Goal: Communication & Community: Participate in discussion

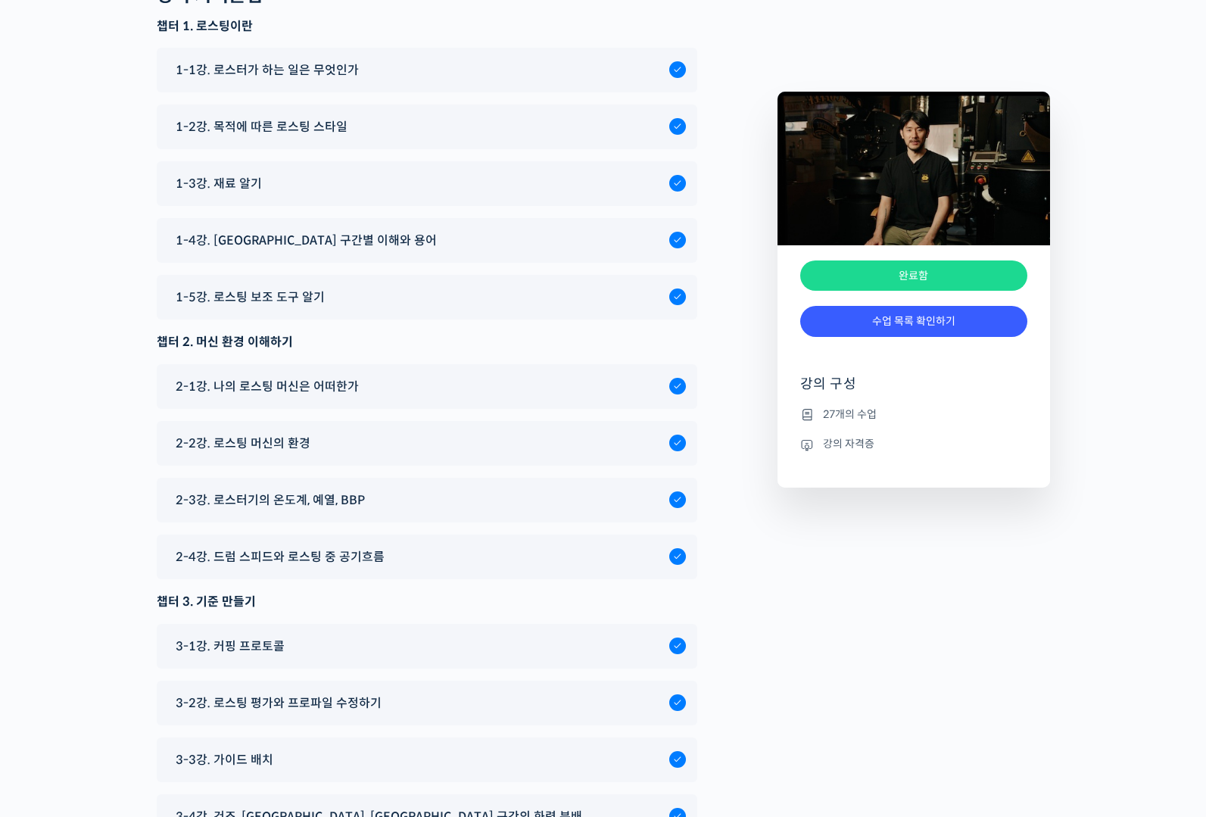
scroll to position [5511, 0]
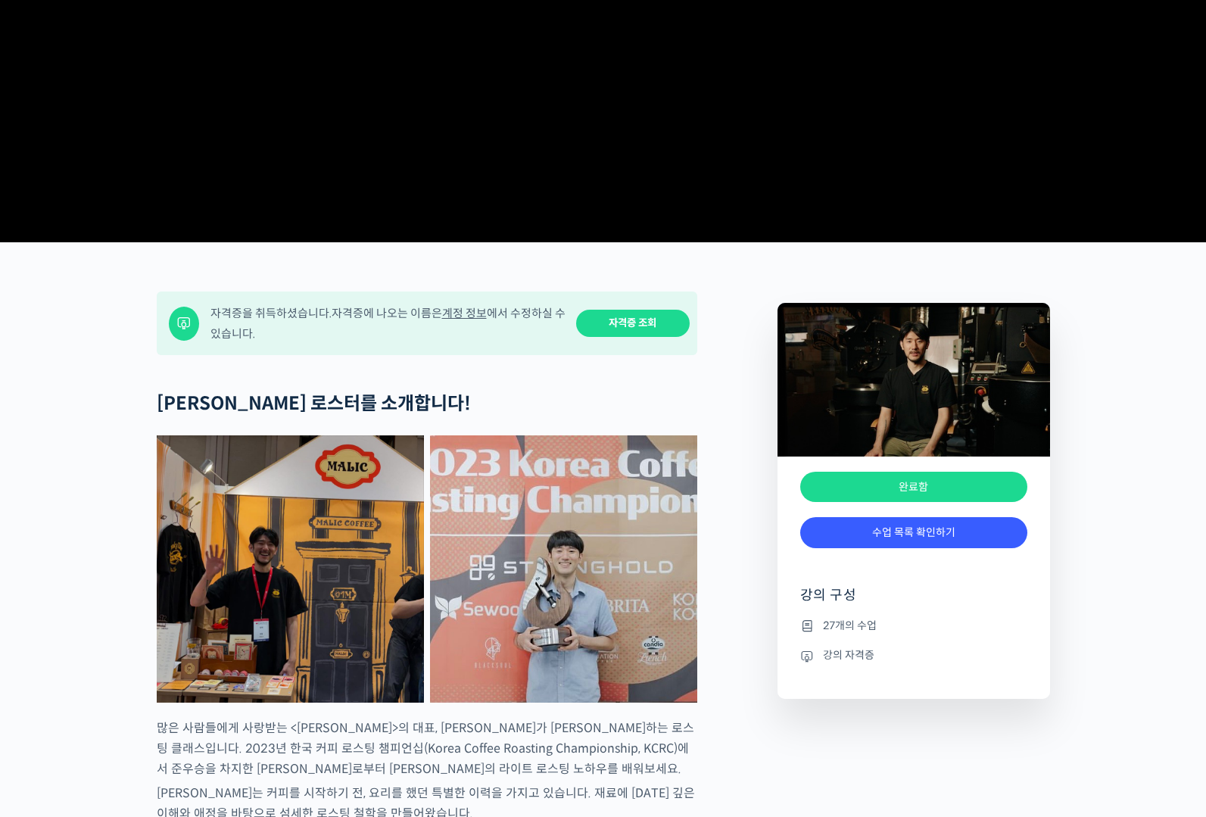
scroll to position [0, 0]
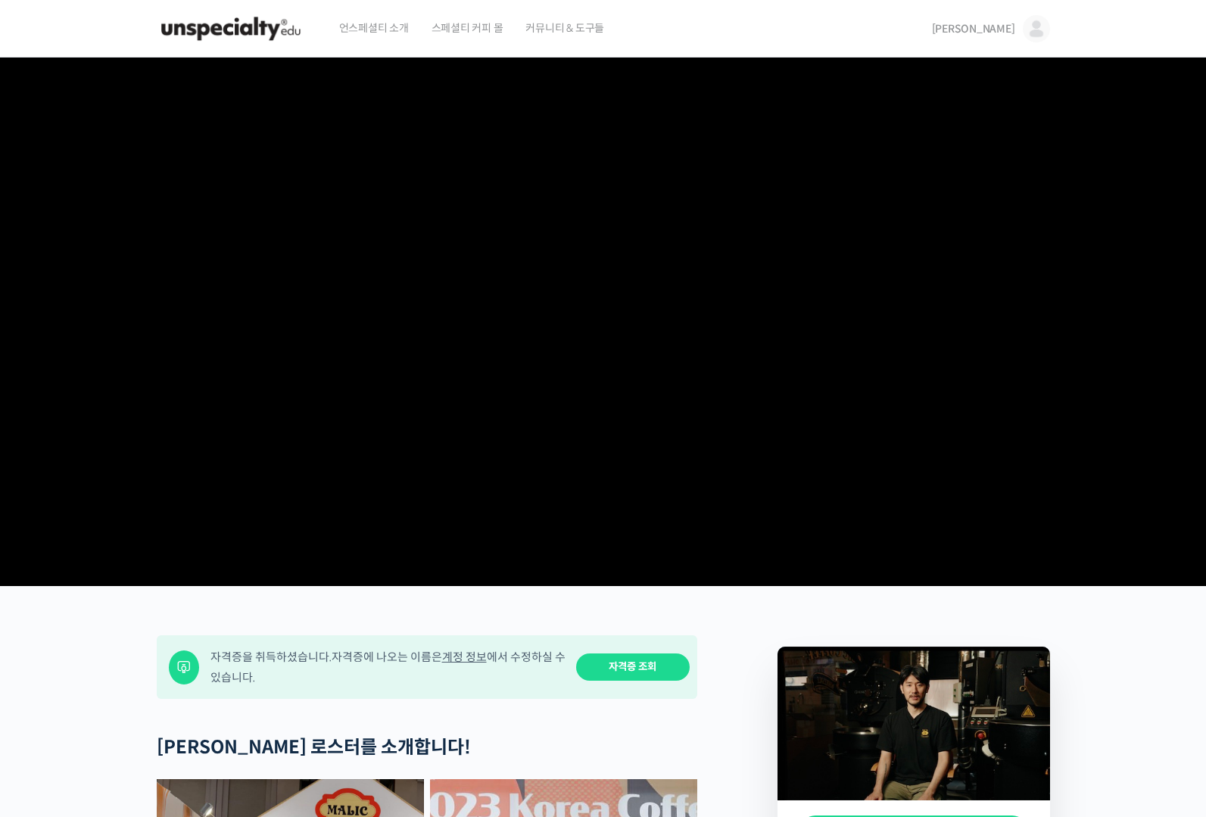
click at [988, 40] on link "[PERSON_NAME]" at bounding box center [991, 29] width 118 height 58
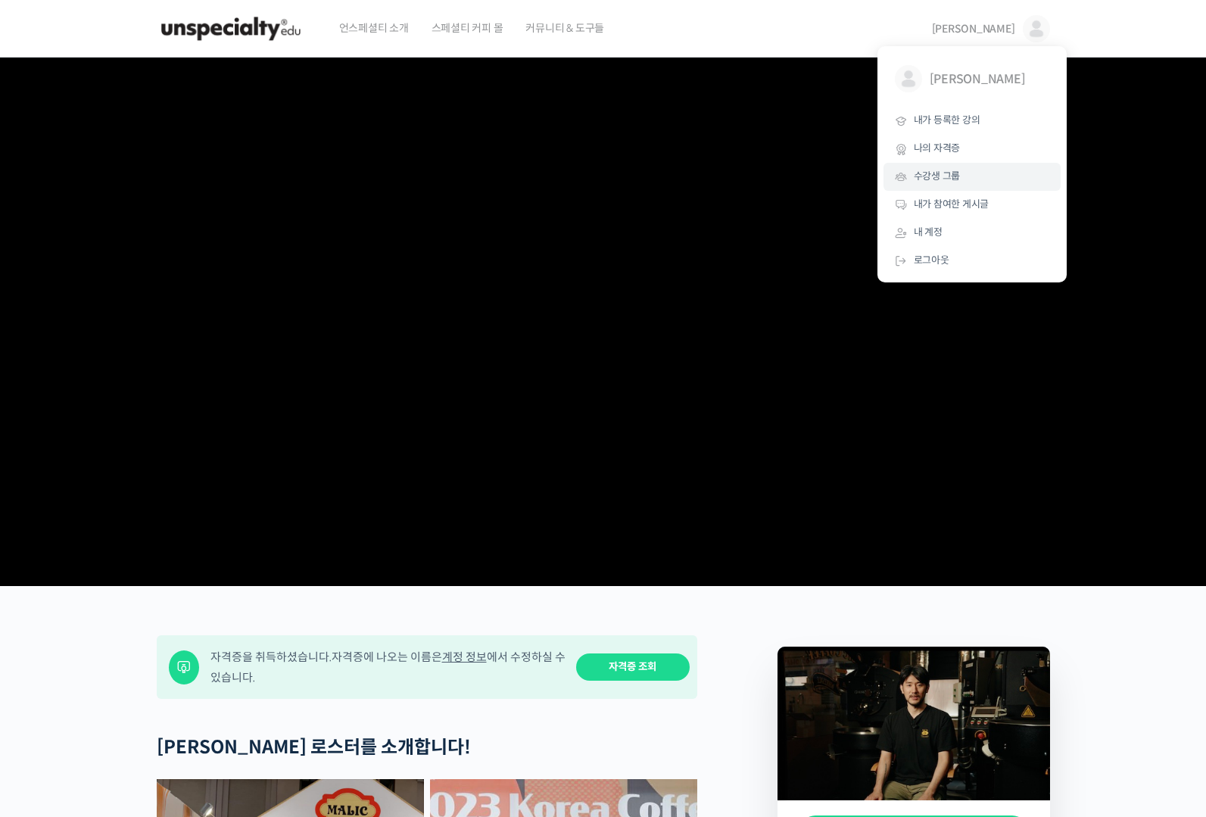
click at [939, 181] on span "수강생 그룹" at bounding box center [937, 176] width 47 height 13
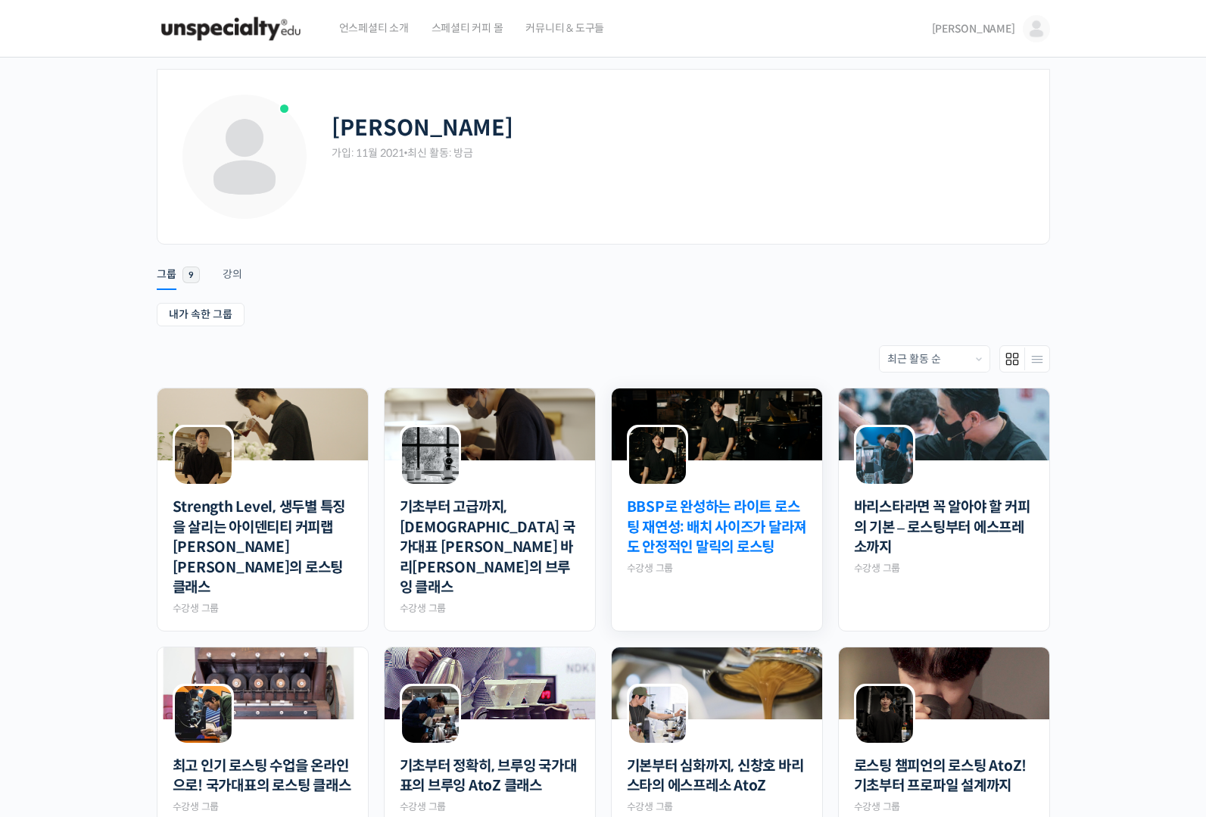
click at [724, 547] on link "BBSP로 완성하는 라이트 로스팅 재연성: 배치 사이즈가 달라져도 안정적인 말릭의 로스팅" at bounding box center [717, 527] width 180 height 61
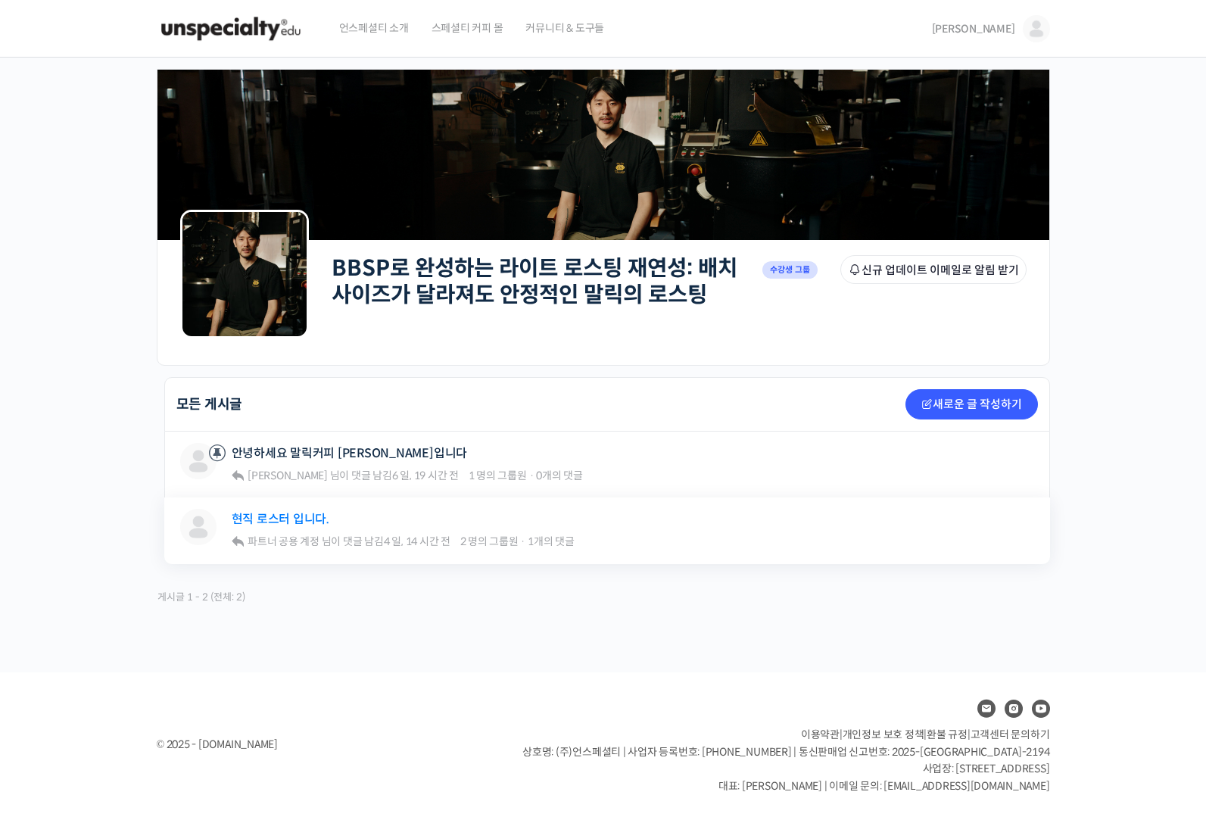
click at [294, 523] on link "현직 로스터 입니다." at bounding box center [281, 519] width 98 height 14
click at [69, 417] on div "BBSP로 완성하는 라이트 로스팅 재연성: 배치 사이즈가 달라져도 안정적인 말릭의 로스팅 Private 수강생 그룹 그룹원 신규 업데이트 이메…" at bounding box center [603, 365] width 1206 height 615
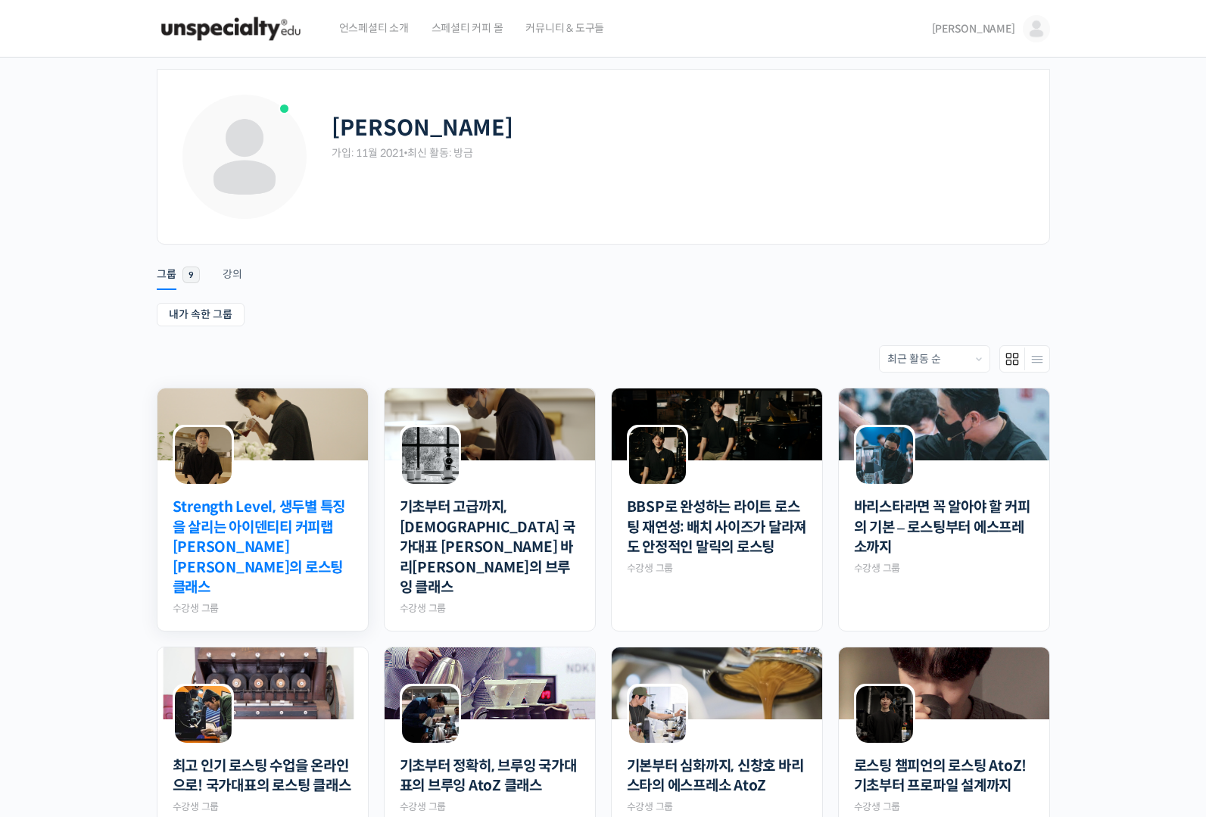
click at [307, 534] on link "Strength Level, 생두별 특징을 살리는 아이덴티티 커피랩 [PERSON_NAME] [PERSON_NAME]의 로스팅 클래스" at bounding box center [263, 547] width 180 height 101
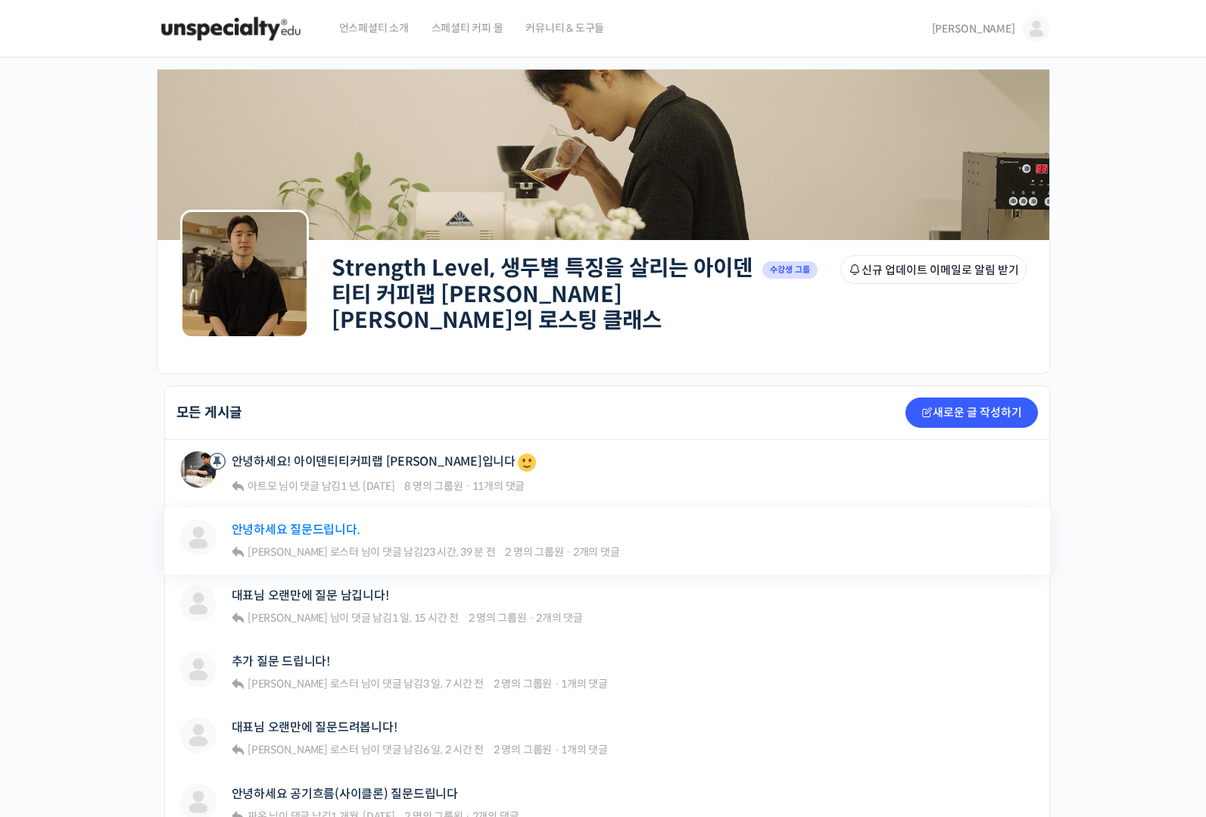
click at [315, 522] on link "안녕하세요 질문드립니다." at bounding box center [296, 529] width 129 height 14
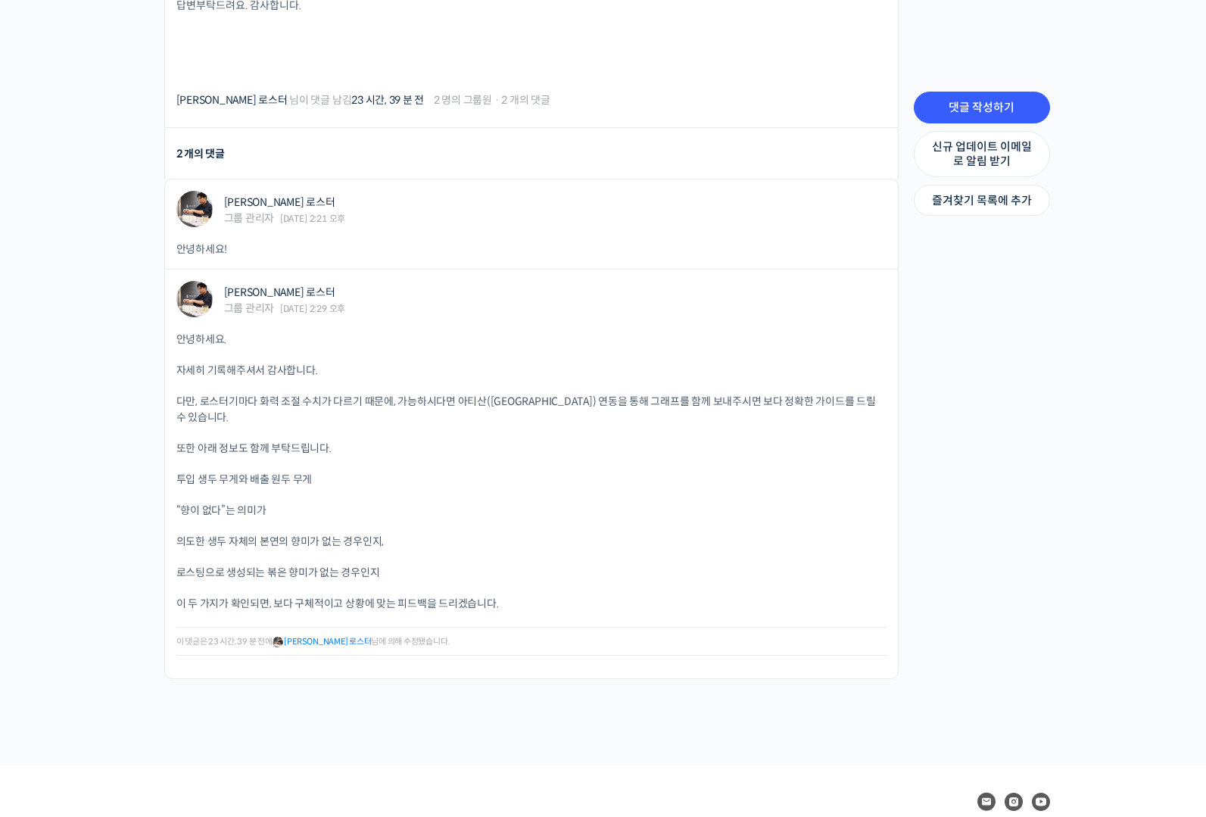
scroll to position [1388, 0]
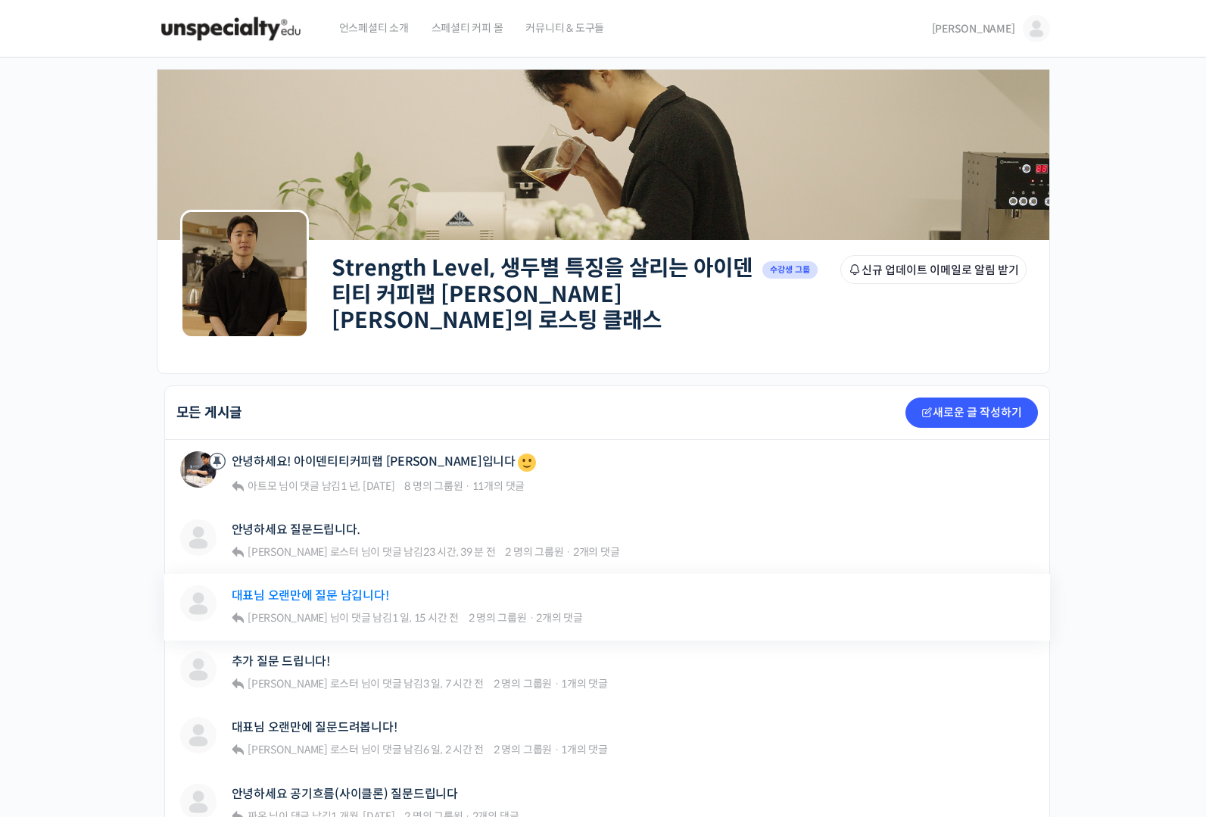
click at [350, 588] on link "대표님 오랜만에 질문 남깁니다!" at bounding box center [310, 595] width 157 height 14
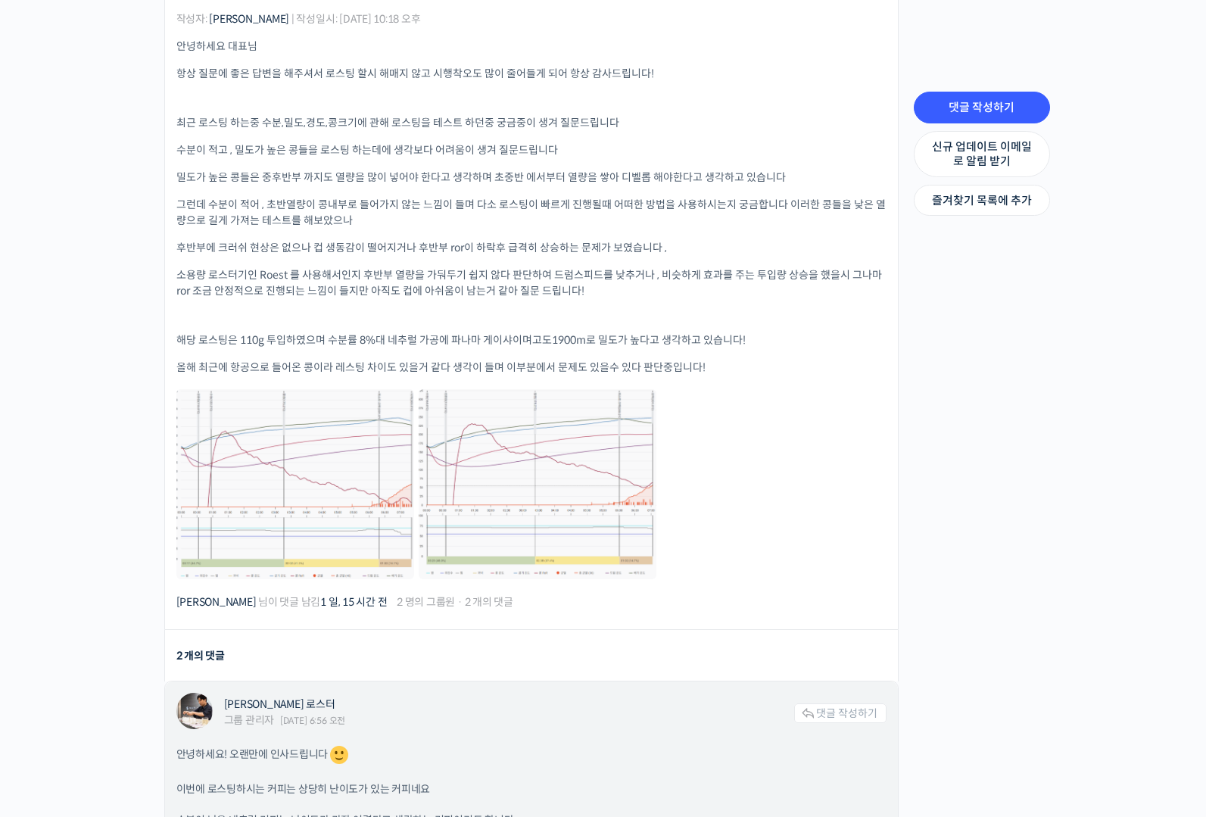
scroll to position [422, 0]
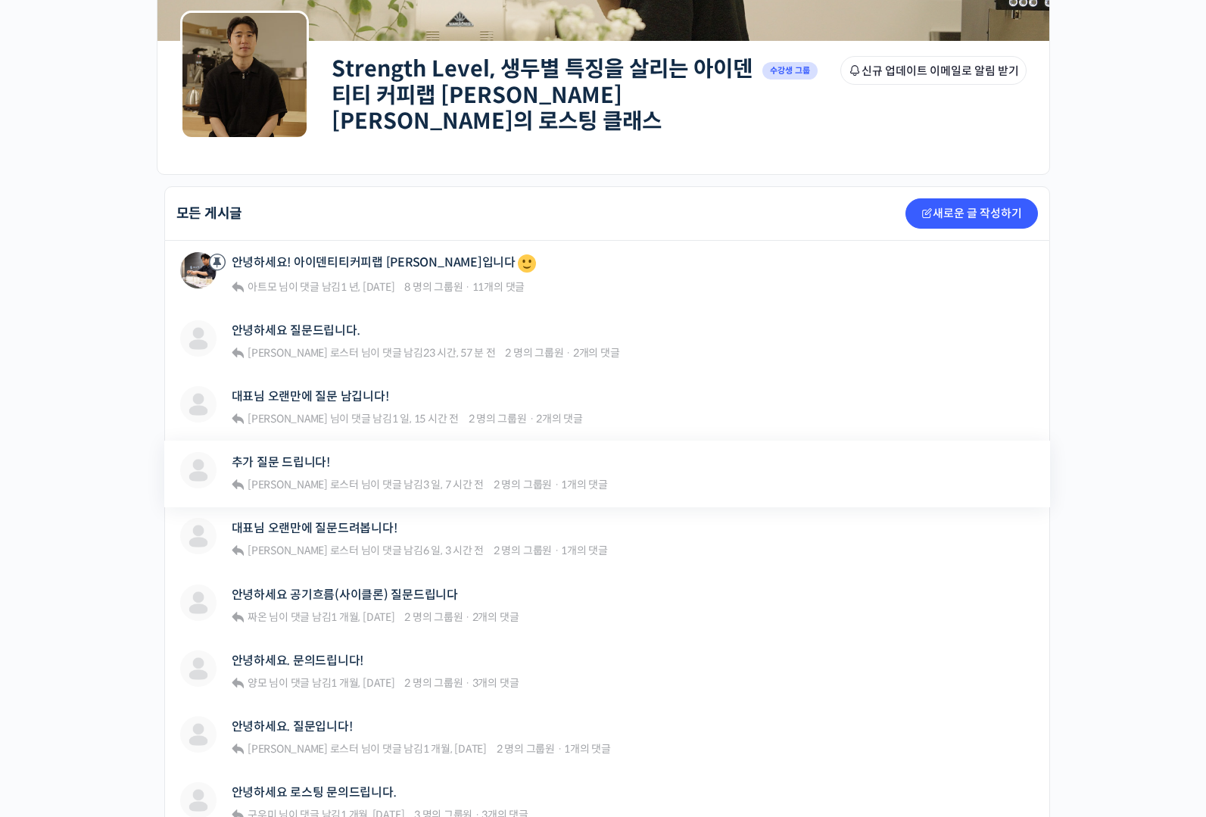
scroll to position [205, 0]
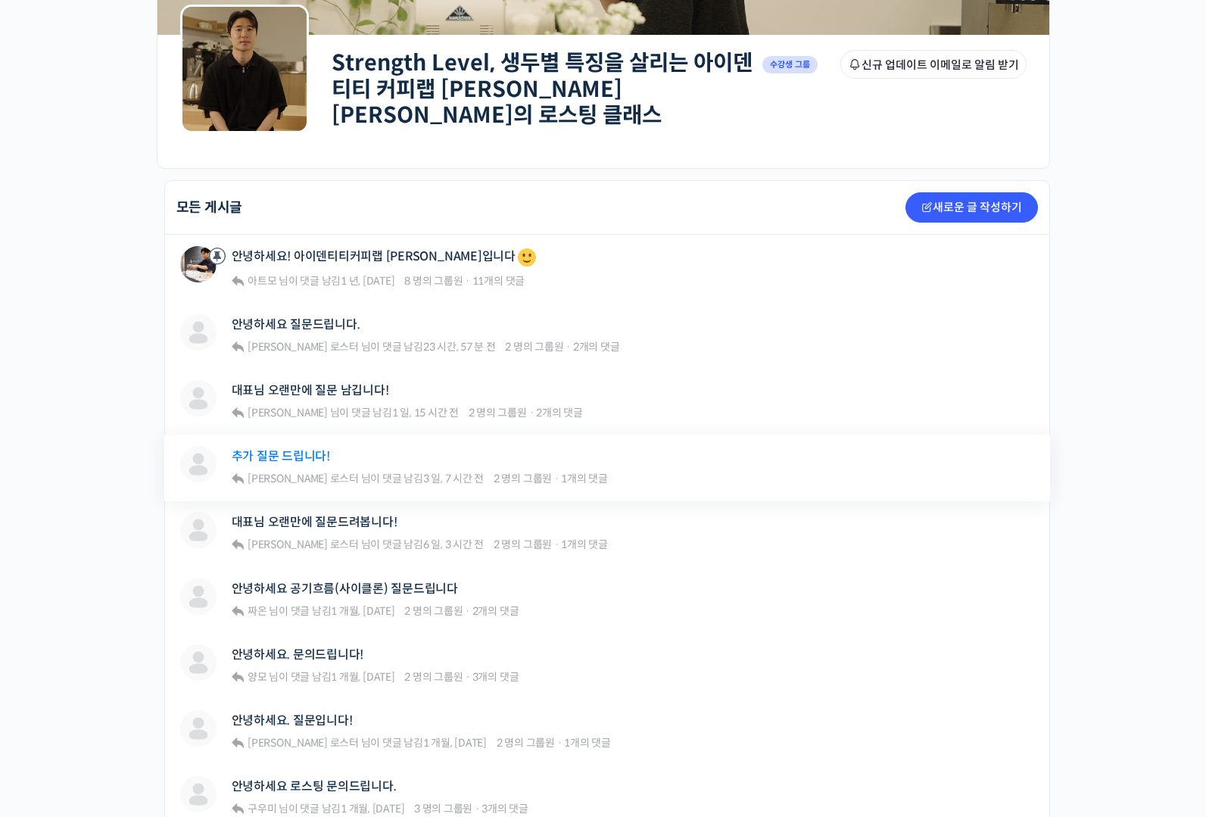
click at [290, 449] on link "추가 질문 드립니다!" at bounding box center [281, 456] width 98 height 14
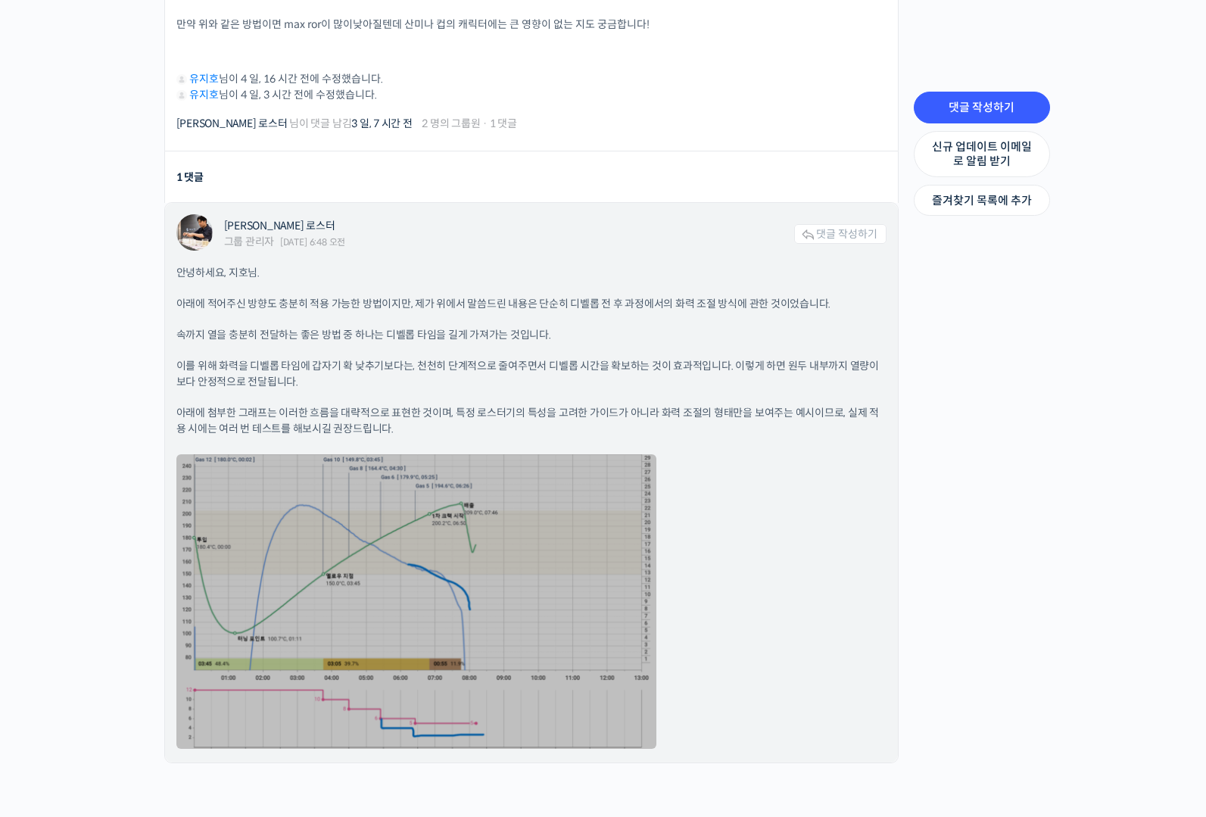
scroll to position [793, 0]
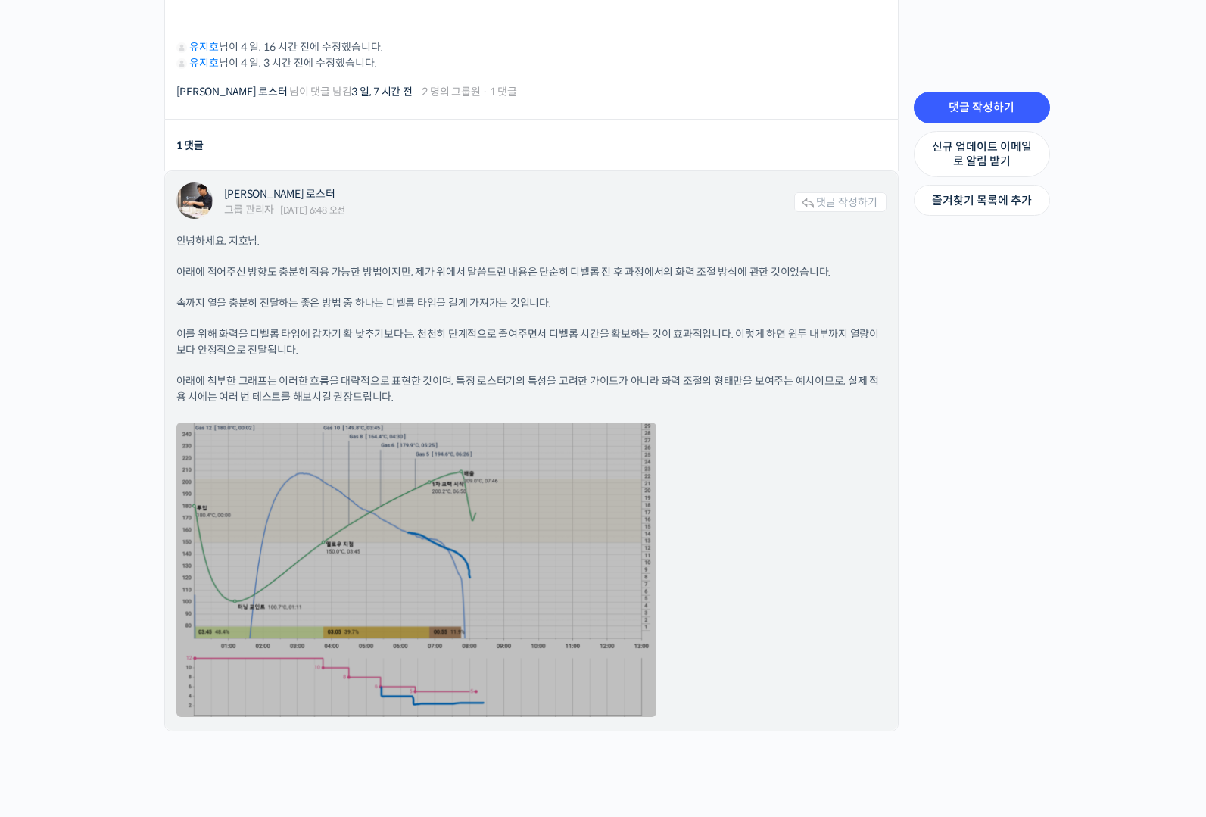
click at [633, 546] on link at bounding box center [416, 569] width 480 height 294
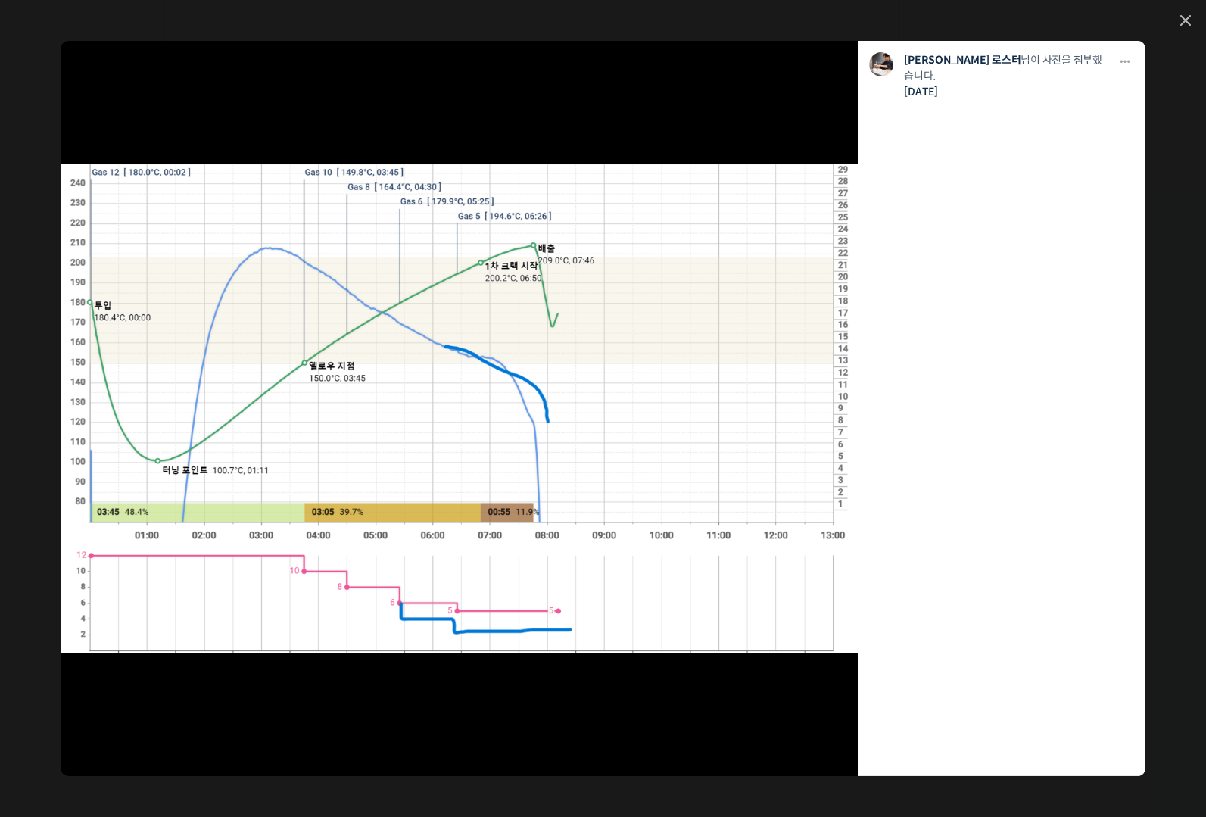
click at [1177, 27] on div "모두 공개 모든 회원 나만 보기 다운로드 다운로드 윤원균 로스터 님이 사진을 첨부했습니다. 3일 전" at bounding box center [603, 408] width 1206 height 817
click at [120, 14] on div "모두 공개 모든 회원 나만 보기 다운로드 다운로드 윤원균 로스터 님이 사진을 첨부했습니다. 3일 전" at bounding box center [603, 408] width 1206 height 817
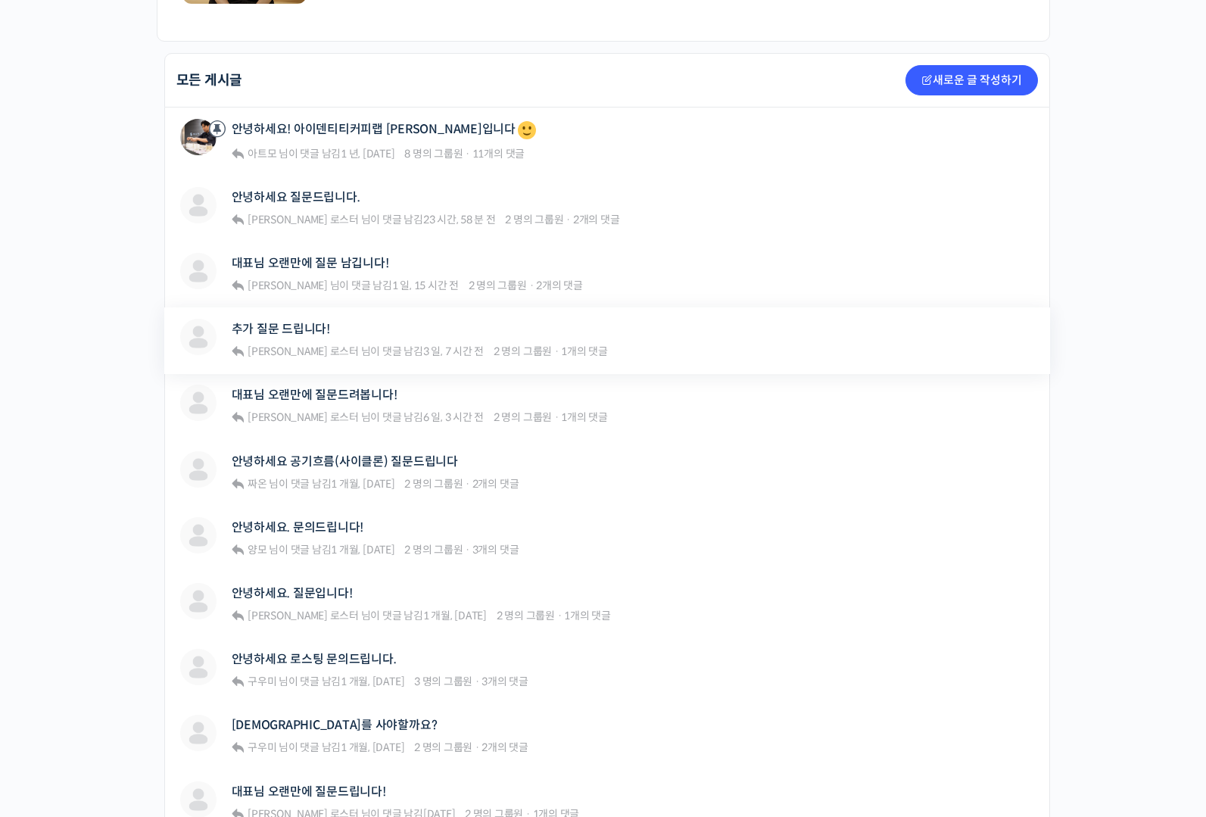
scroll to position [334, 0]
